Goal: Find specific page/section: Find specific page/section

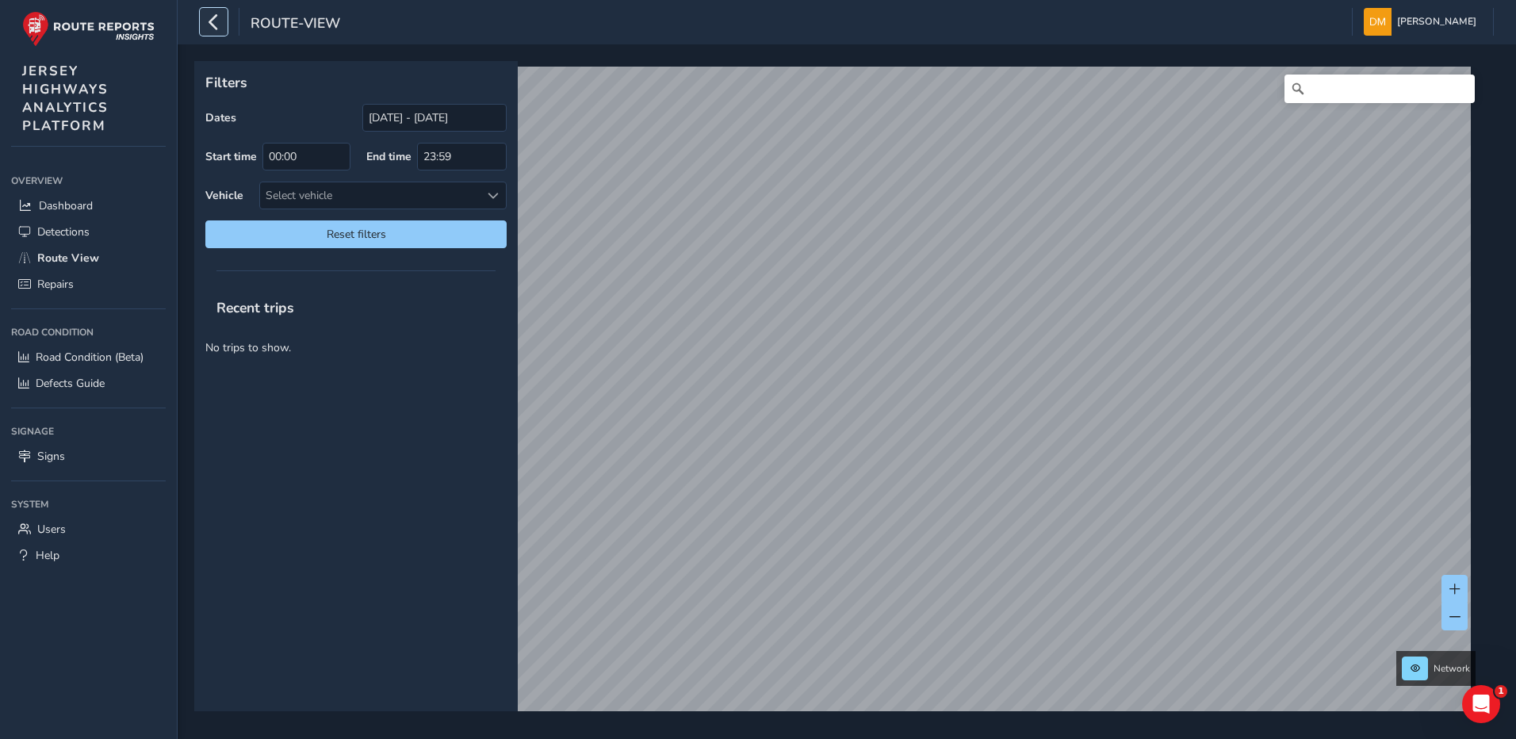
click at [218, 29] on icon "button" at bounding box center [213, 22] width 17 height 28
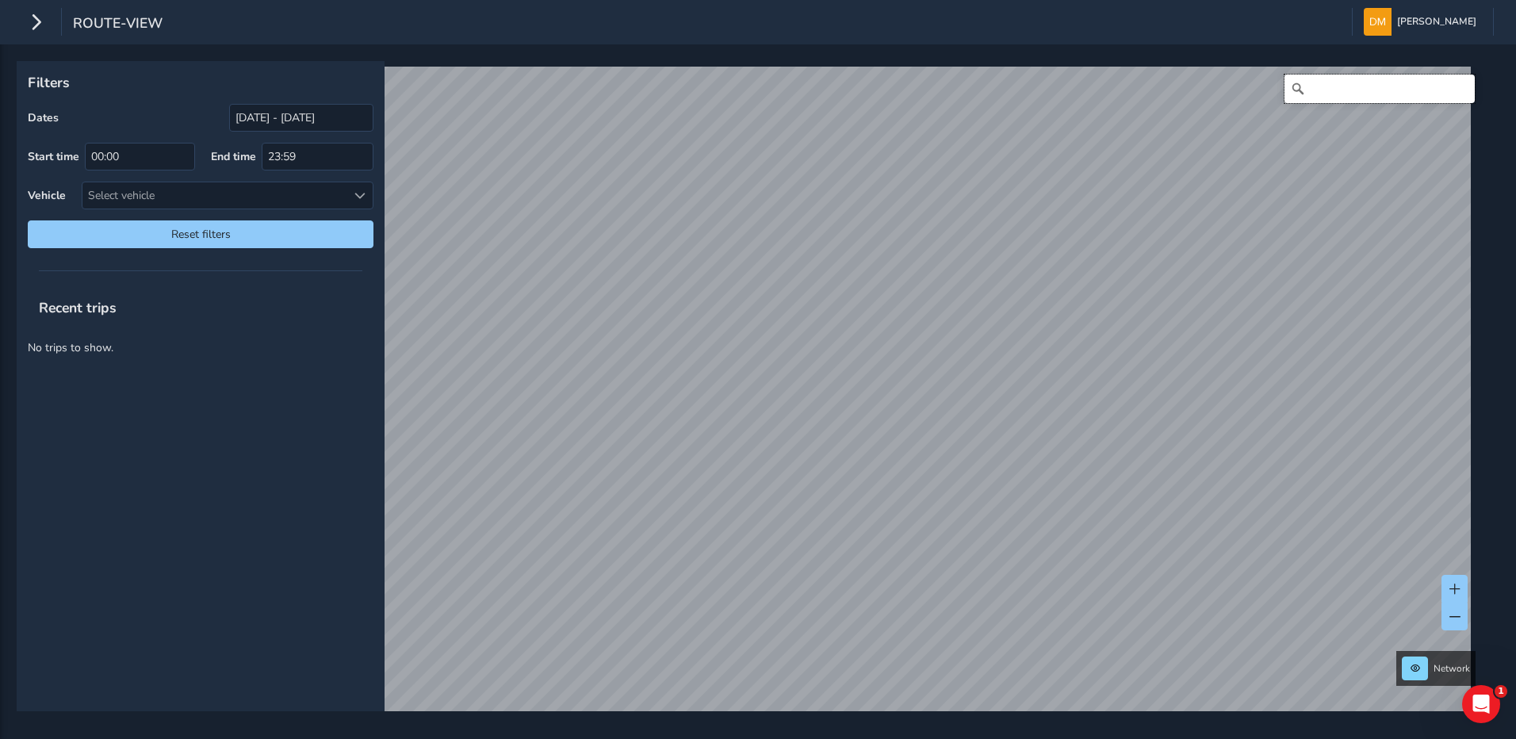
click at [1378, 97] on input "Search" at bounding box center [1379, 89] width 190 height 29
type input "Dongola Road, Grands Vaux, Vingtaine de Haut du Mont au Prêtre, St Helier, JE2 …"
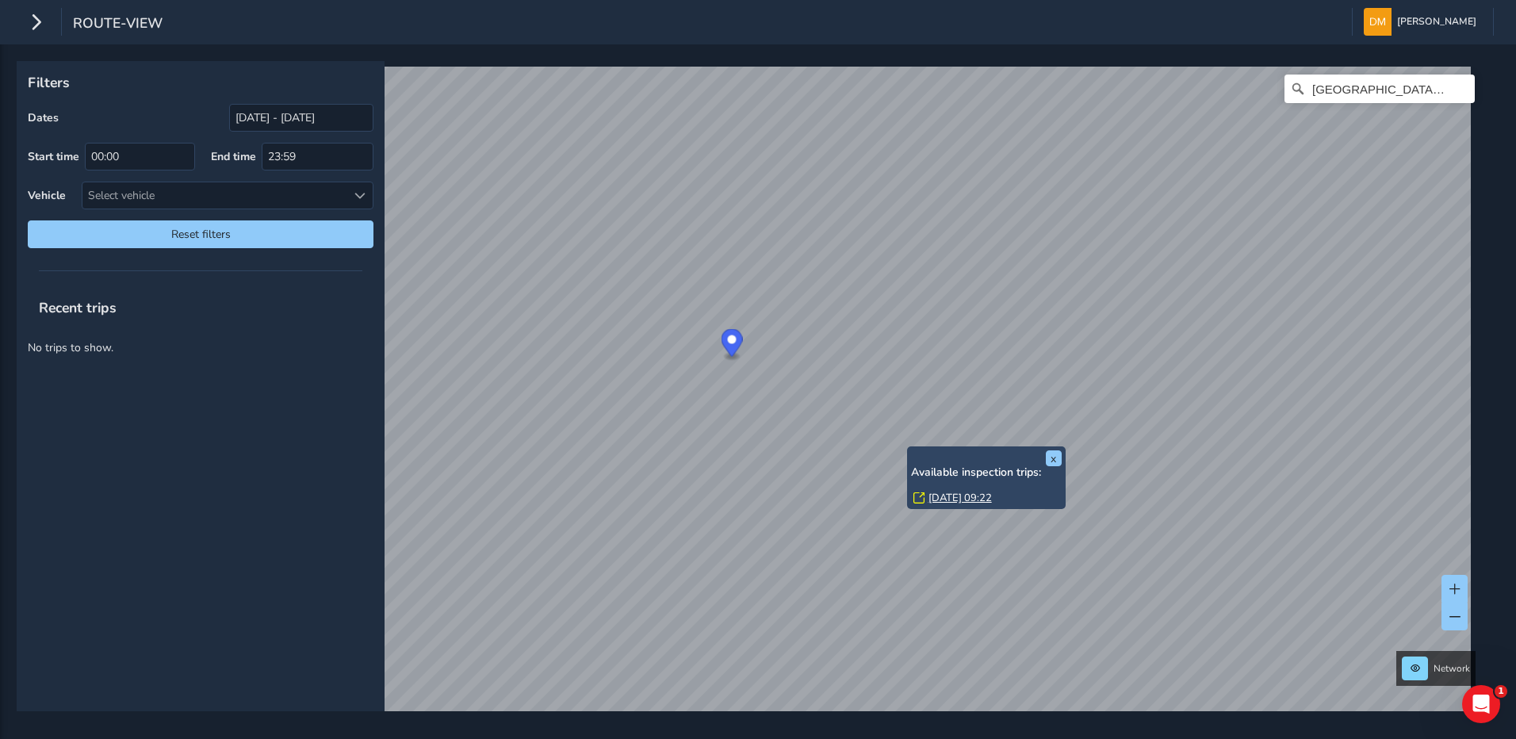
click at [955, 496] on link "Wed, 11 Dec, 09:22" at bounding box center [959, 498] width 63 height 14
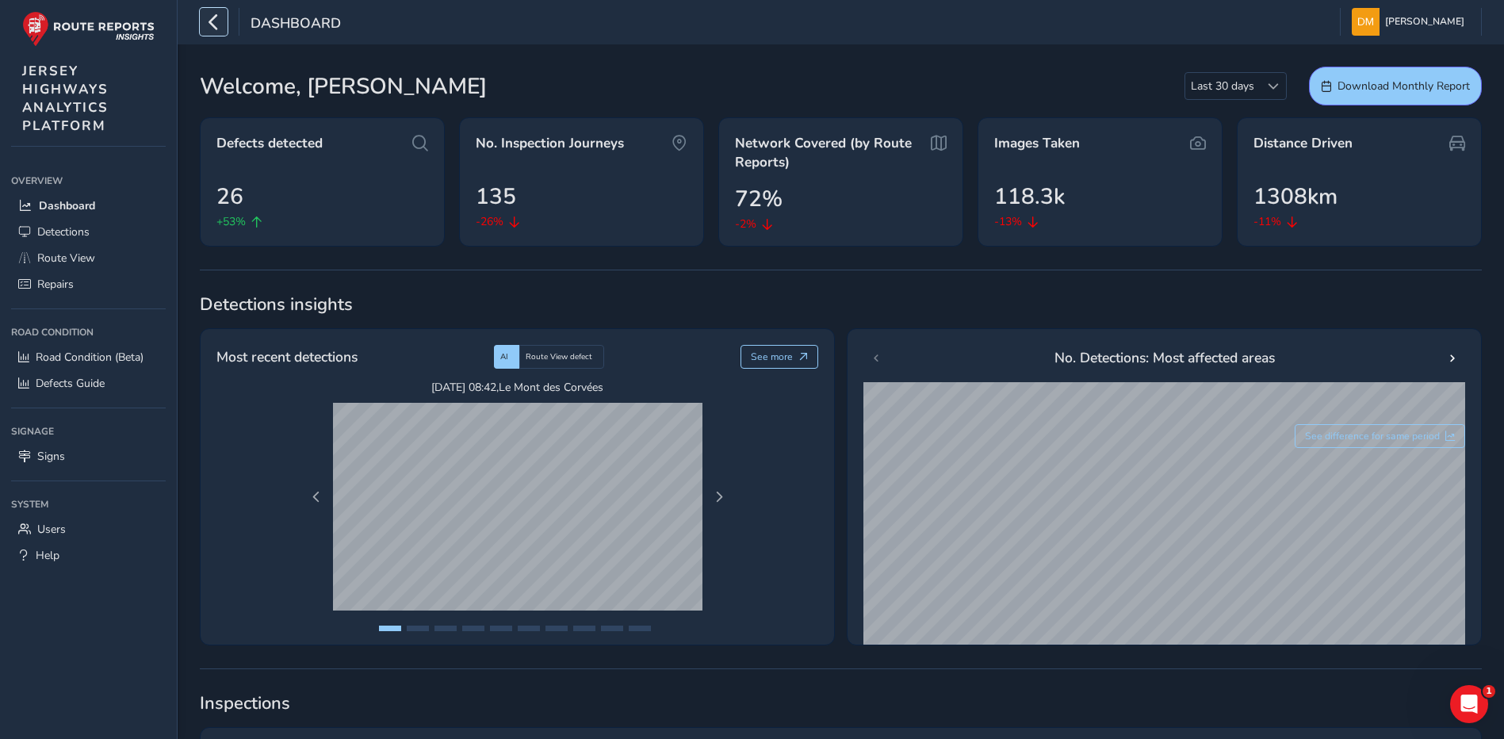
click at [217, 18] on icon "button" at bounding box center [213, 22] width 17 height 28
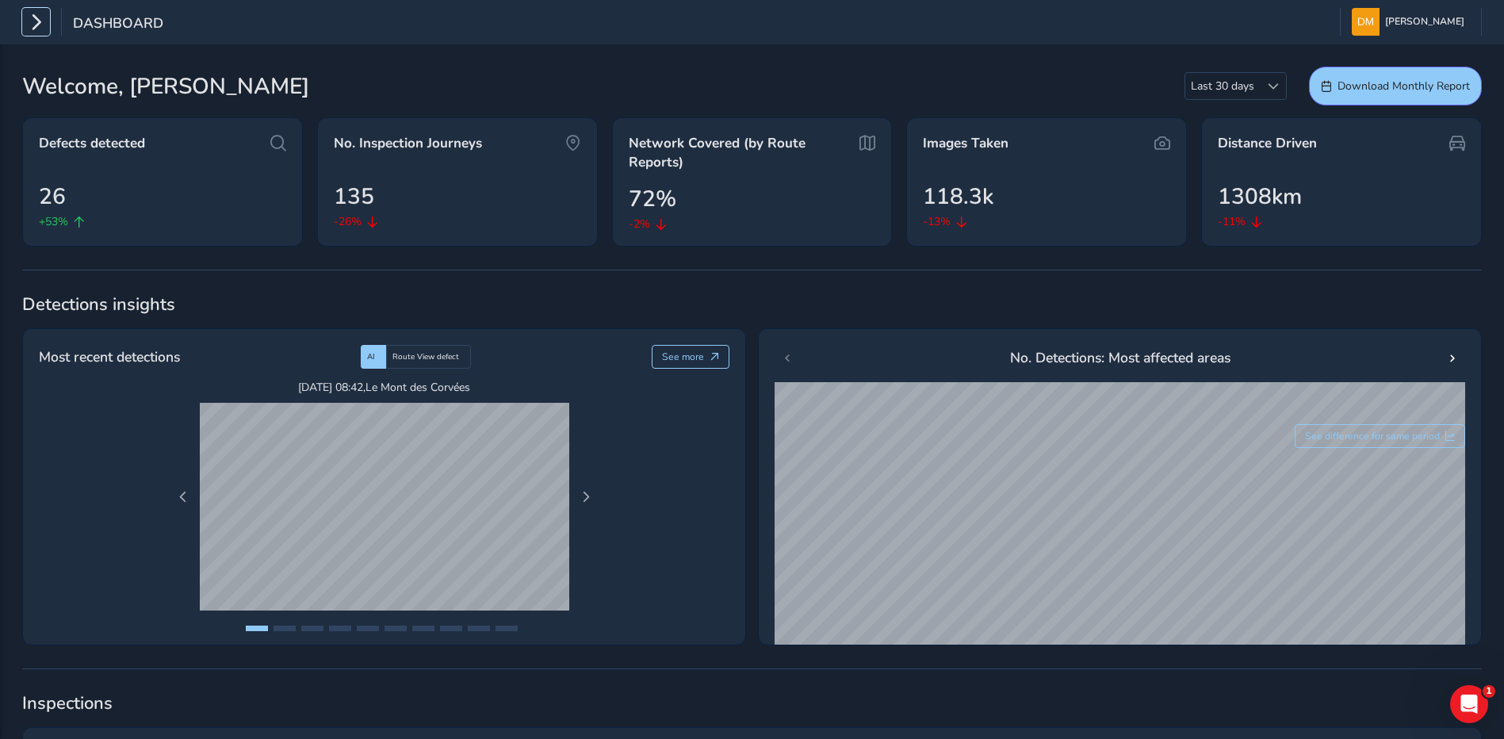
click at [38, 17] on icon "button" at bounding box center [36, 22] width 17 height 28
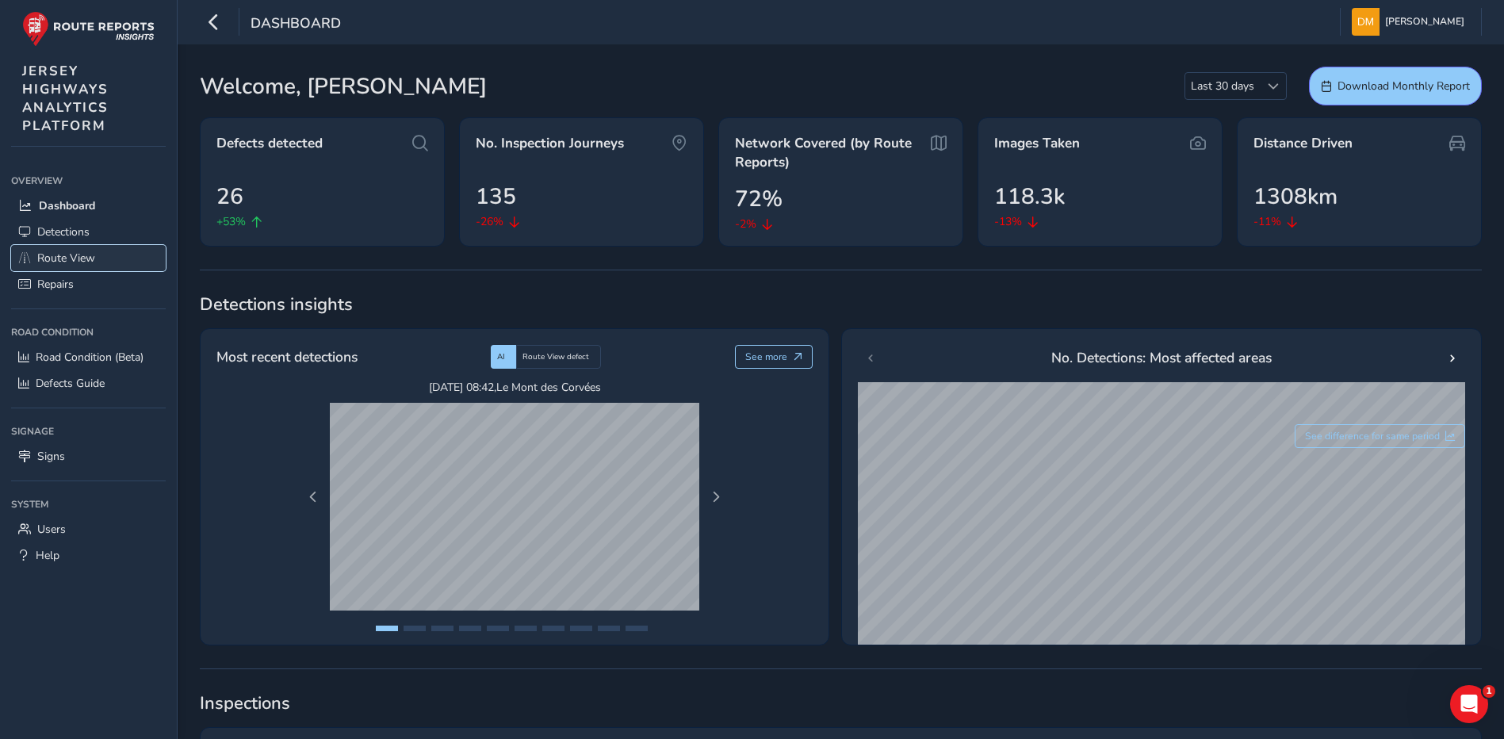
click at [81, 258] on span "Route View" at bounding box center [66, 257] width 58 height 15
